Goal: Task Accomplishment & Management: Manage account settings

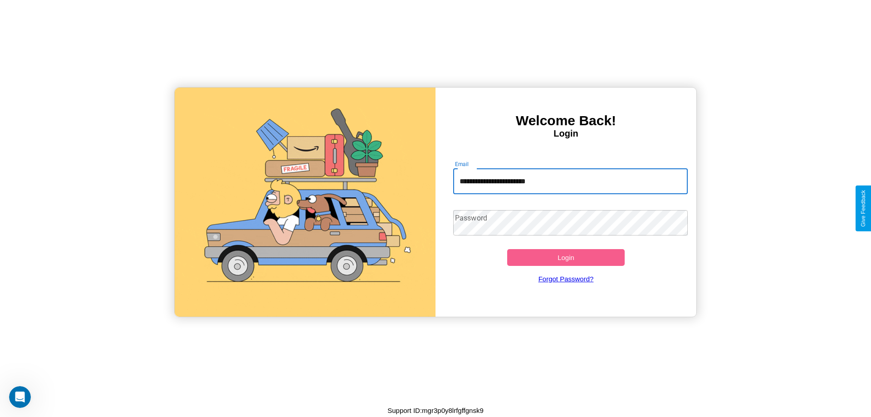
type input "**********"
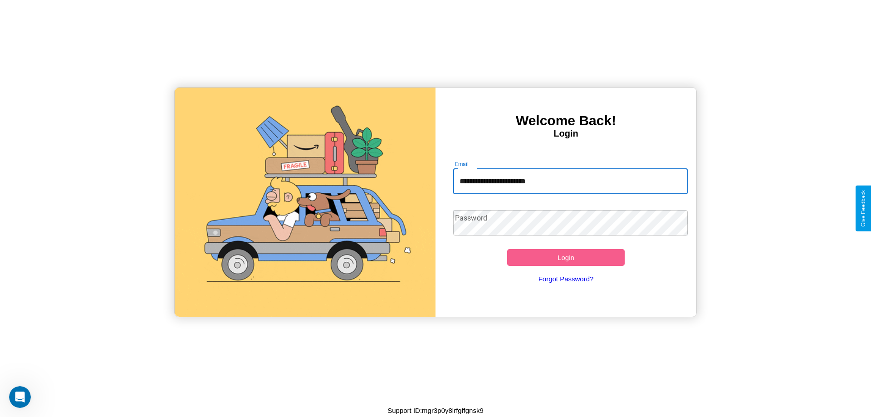
click at [565, 257] on button "Login" at bounding box center [565, 257] width 117 height 17
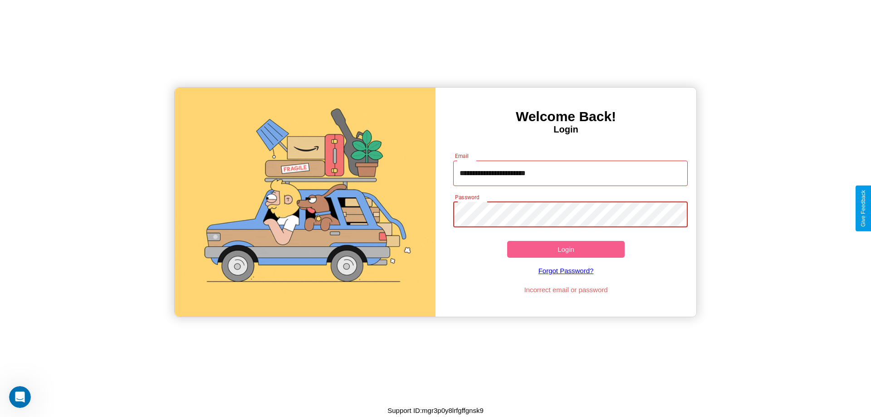
click at [565, 249] on button "Login" at bounding box center [565, 249] width 117 height 17
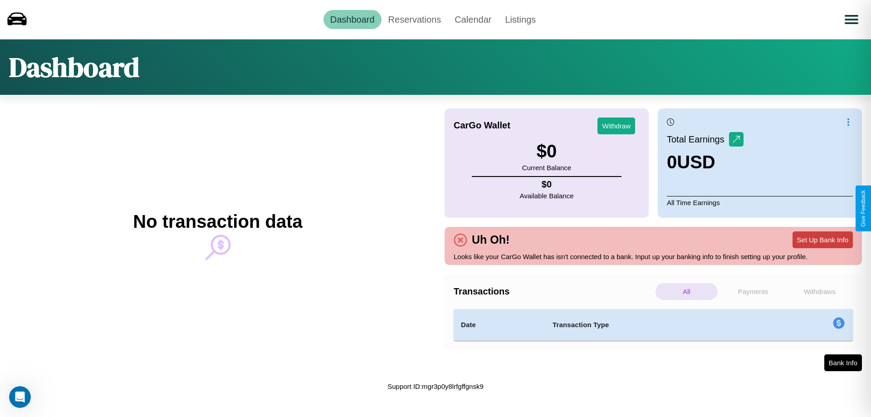
click at [822, 239] on button "Set Up Bank Info" at bounding box center [822, 239] width 60 height 17
